Goal: Communication & Community: Participate in discussion

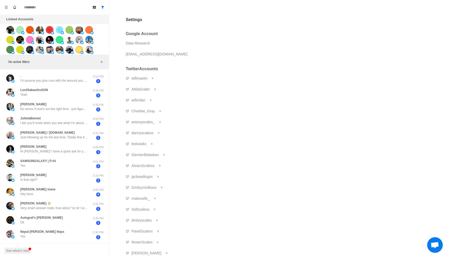
scroll to position [31, 0]
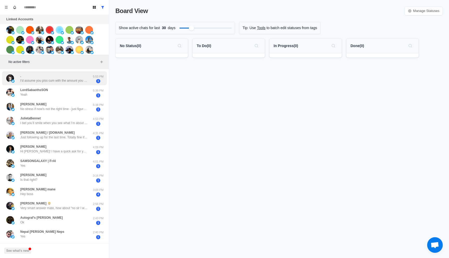
click at [78, 82] on p "I’d assume you piss cum with the amount you swallow you dirty grifting brit" at bounding box center [54, 80] width 68 height 5
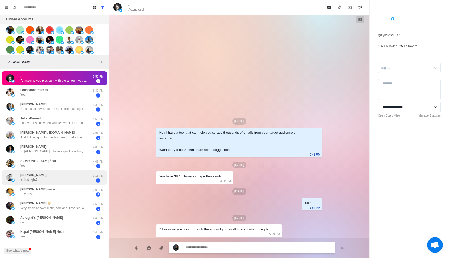
click at [55, 181] on div "Joshua Is that right?" at bounding box center [48, 177] width 85 height 10
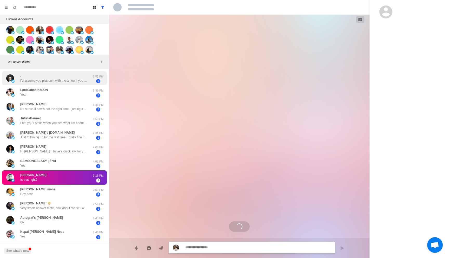
click at [60, 77] on div ". I’d assume you piss cum with the amount you swallow you dirty grifting brit" at bounding box center [54, 78] width 68 height 9
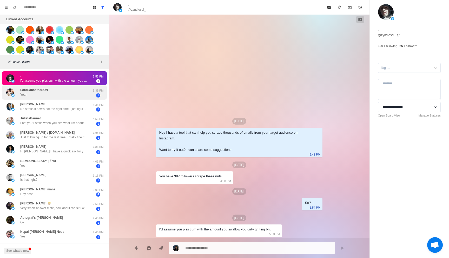
click at [47, 95] on div "LordSabaothsSON Yeah" at bounding box center [34, 92] width 28 height 9
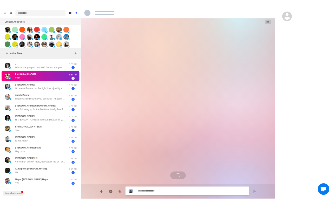
scroll to position [7, 0]
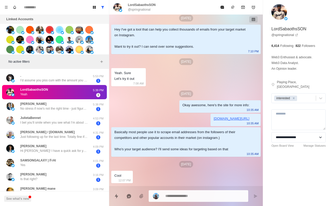
type textarea "*"
